Goal: Task Accomplishment & Management: Complete application form

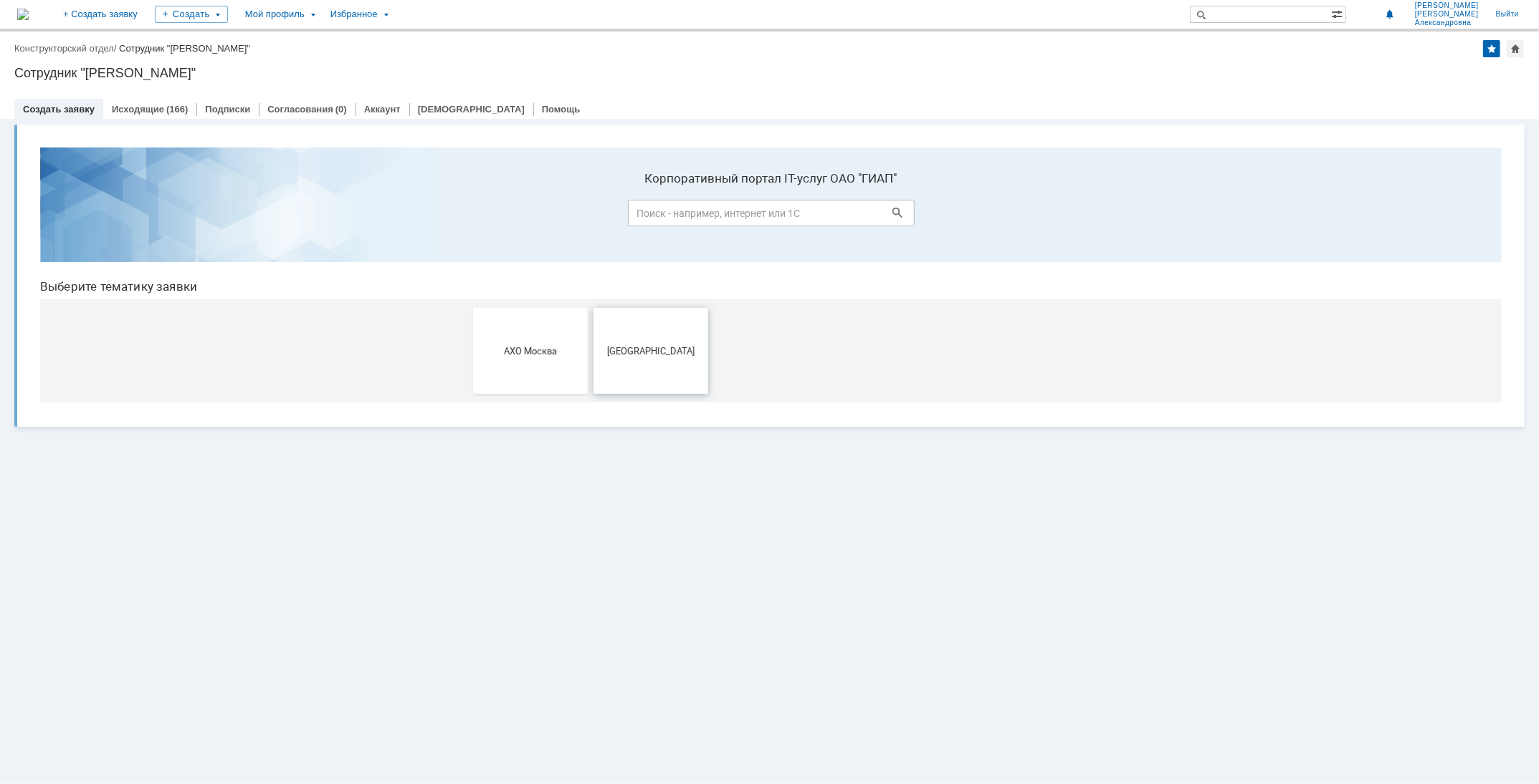
click at [650, 356] on button "[GEOGRAPHIC_DATA]" at bounding box center [649, 350] width 114 height 86
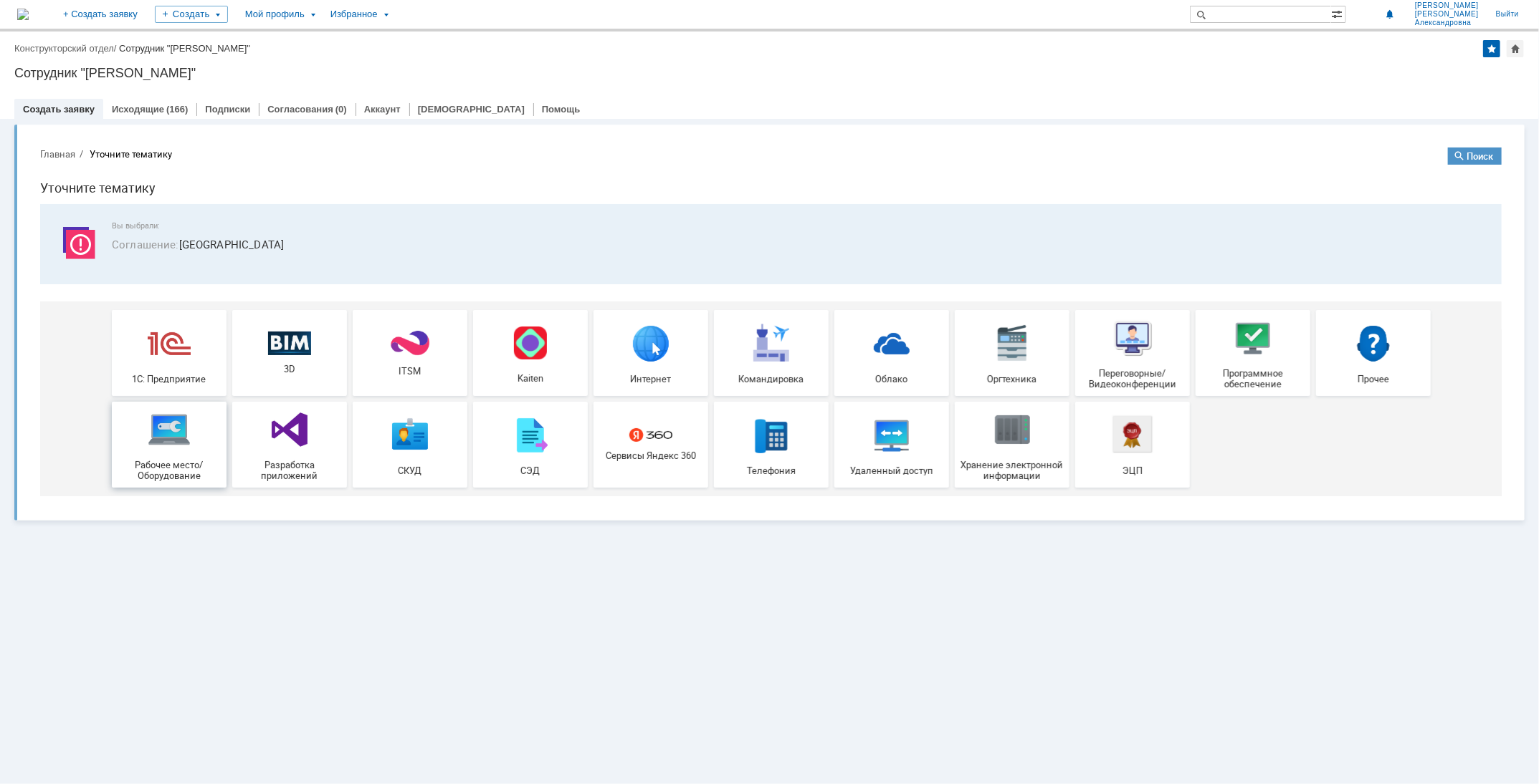
click at [163, 361] on div "Рабочее место/Оборудование" at bounding box center [168, 444] width 106 height 74
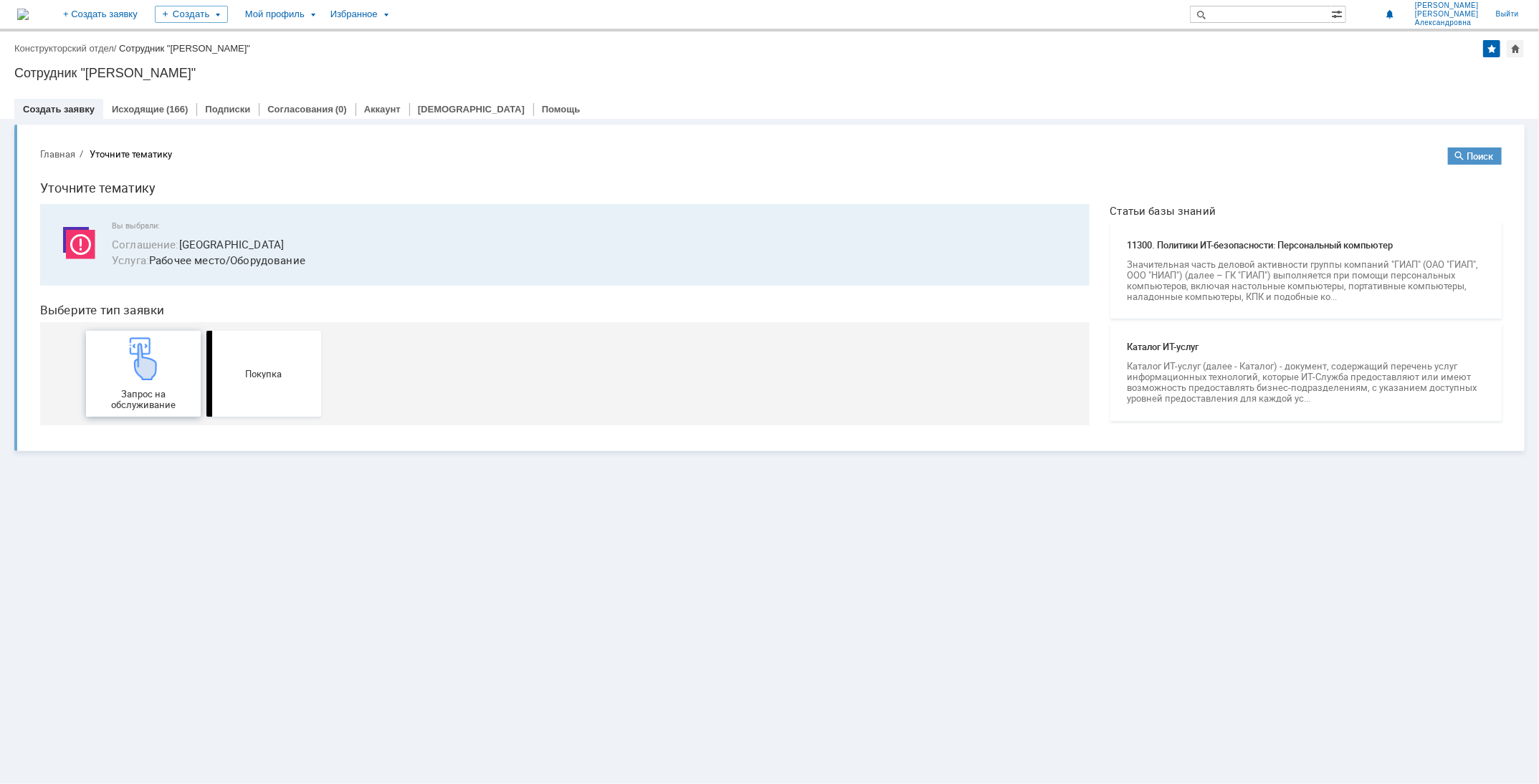
click at [132, 361] on img at bounding box center [142, 358] width 43 height 43
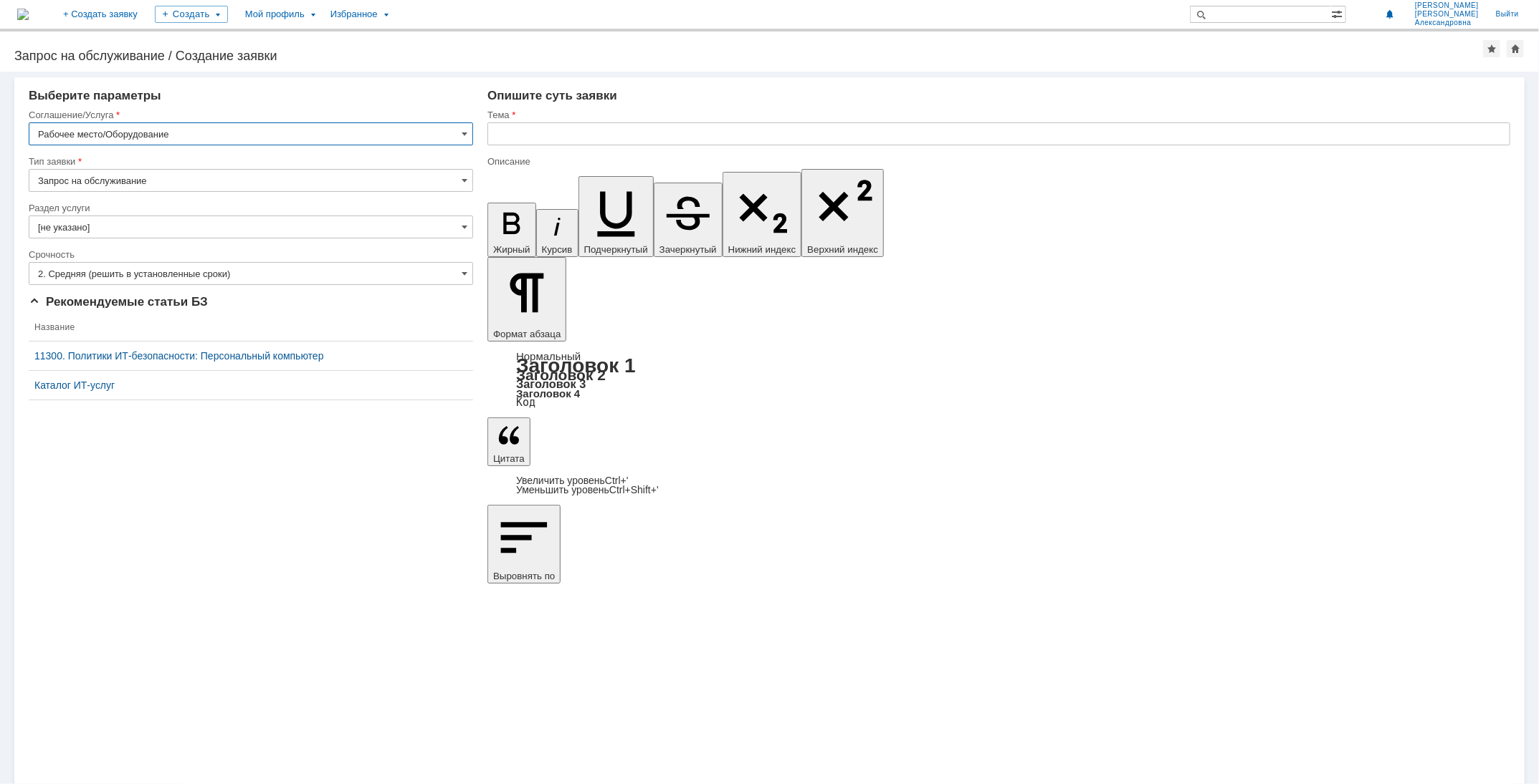
click at [538, 123] on input "text" at bounding box center [998, 133] width 1023 height 23
type input "Замена мониторов"
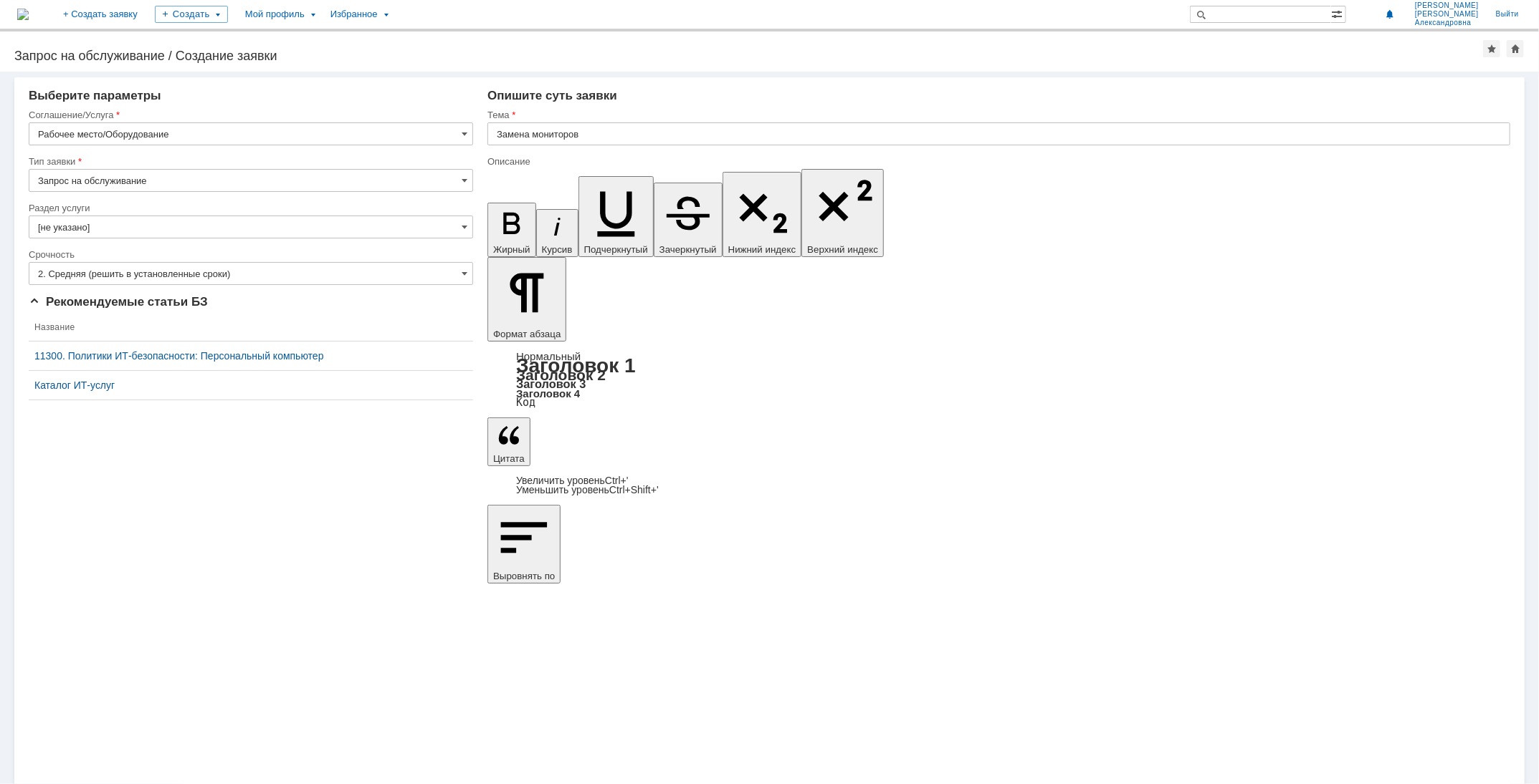
drag, startPoint x: 944, startPoint y: 5575, endPoint x: 932, endPoint y: 5573, distance: 12.2
